Goal: Check status: Check status

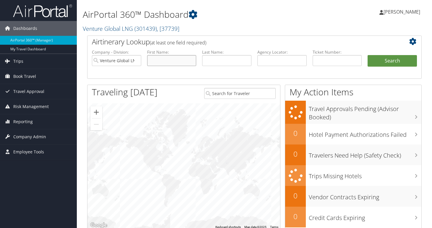
click at [170, 59] on input "text" at bounding box center [171, 60] width 49 height 11
click at [208, 59] on input "text" at bounding box center [226, 60] width 49 height 11
type input "[PERSON_NAME]"
click at [368, 55] on button "Search" at bounding box center [392, 61] width 49 height 12
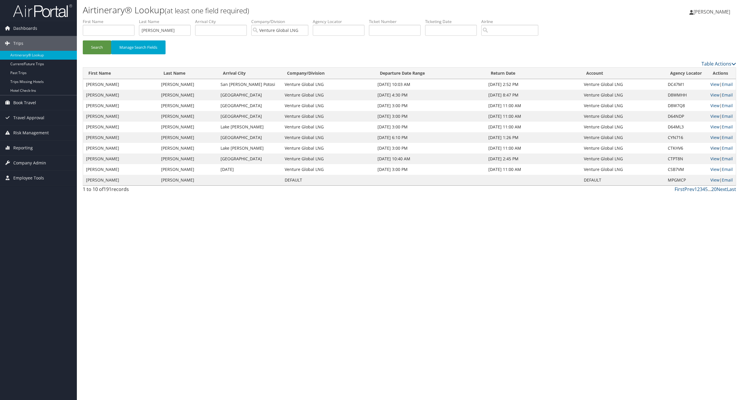
click at [432, 148] on link "View" at bounding box center [714, 148] width 9 height 6
click at [432, 190] on link "2" at bounding box center [698, 189] width 3 height 7
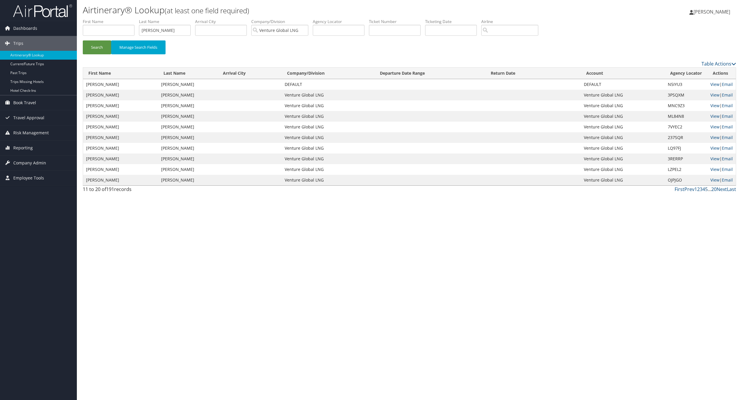
click at [432, 189] on link "5" at bounding box center [706, 189] width 3 height 7
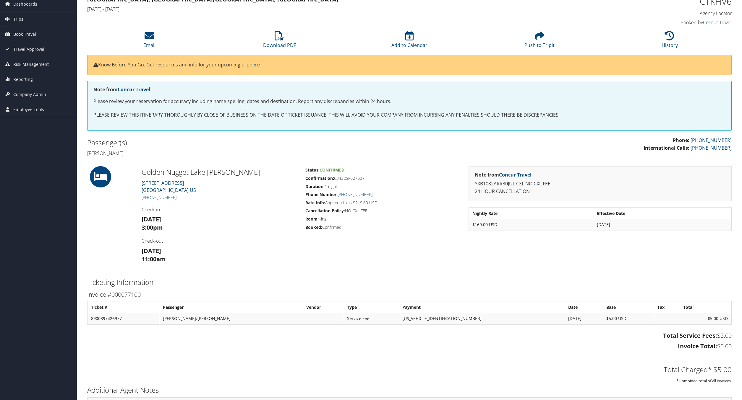
scroll to position [20, 0]
